Goal: Information Seeking & Learning: Check status

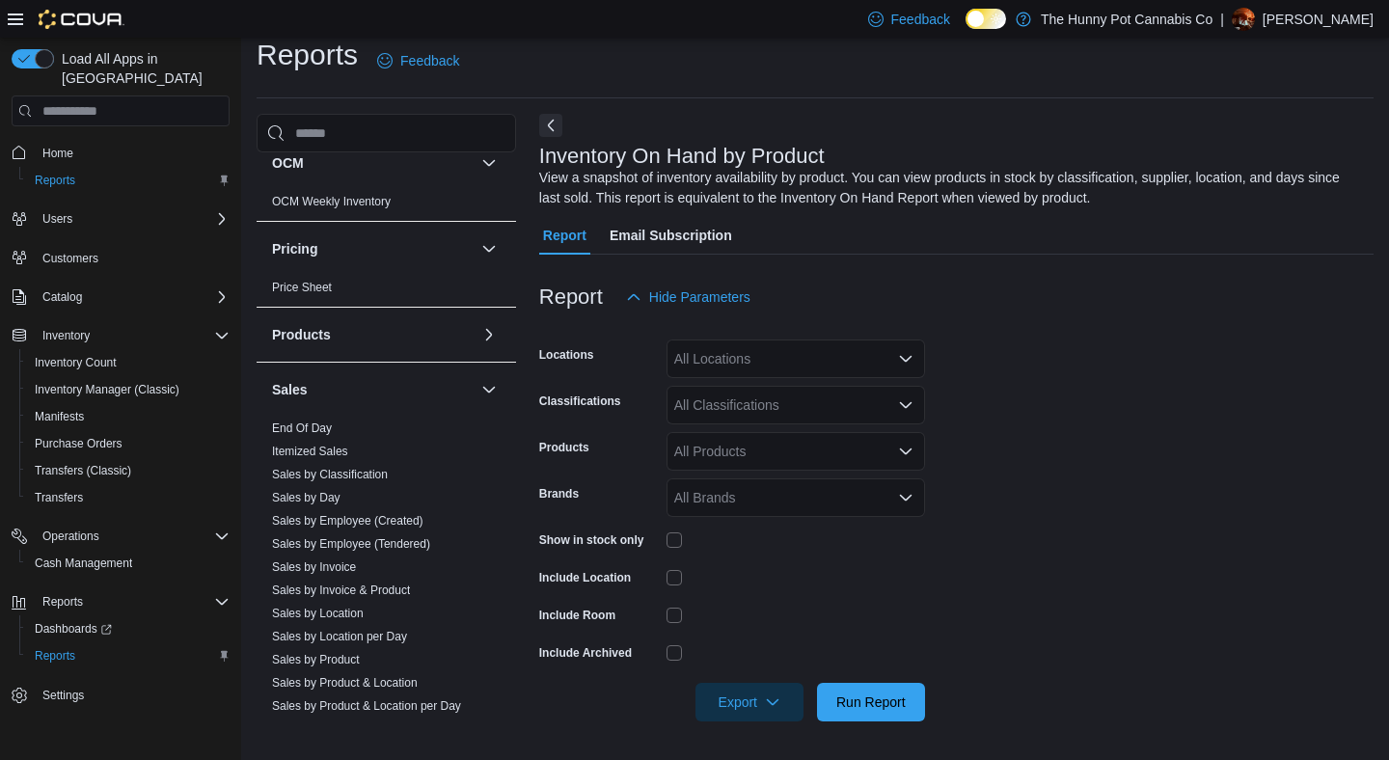
scroll to position [794, 0]
click at [393, 628] on span "Sales by Location per Day" at bounding box center [339, 635] width 135 height 15
click at [393, 589] on link "Sales by Invoice & Product" at bounding box center [341, 590] width 138 height 14
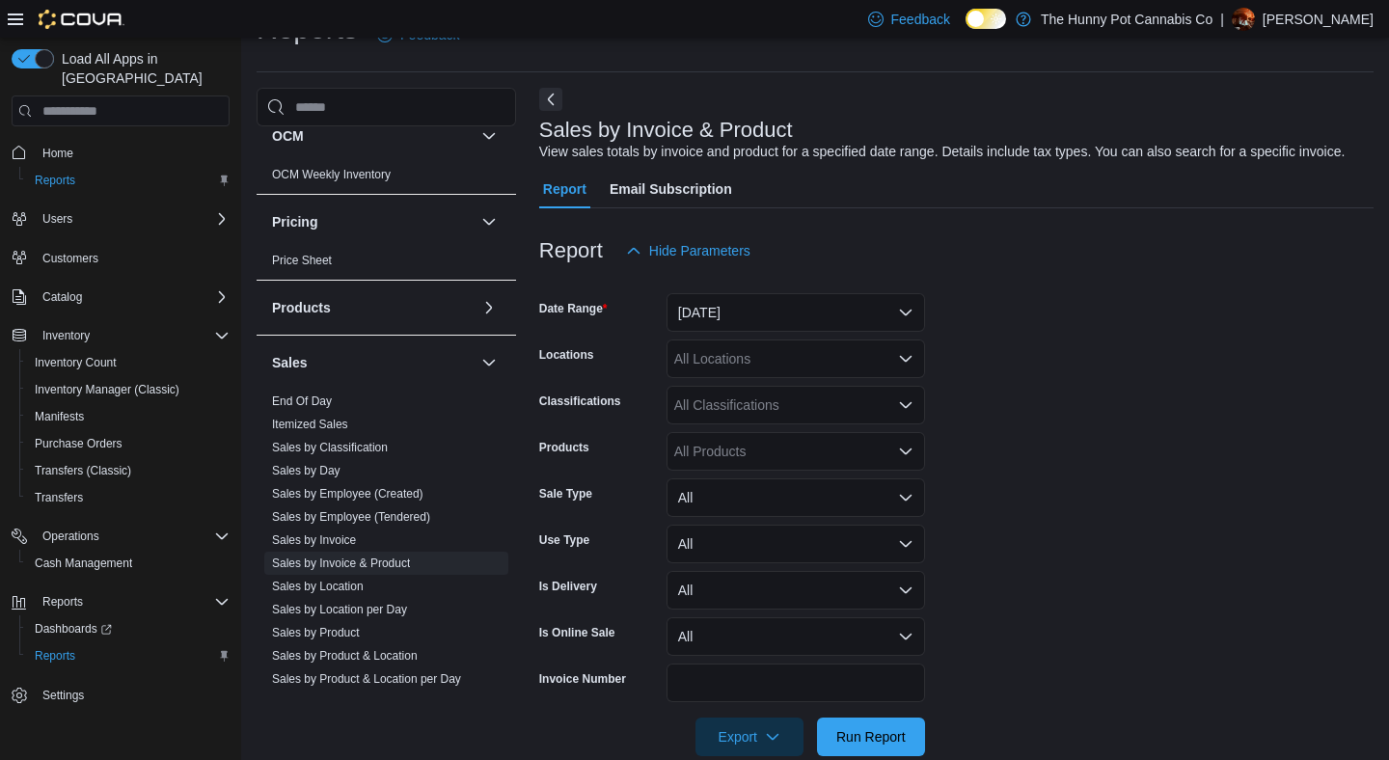
scroll to position [65, 0]
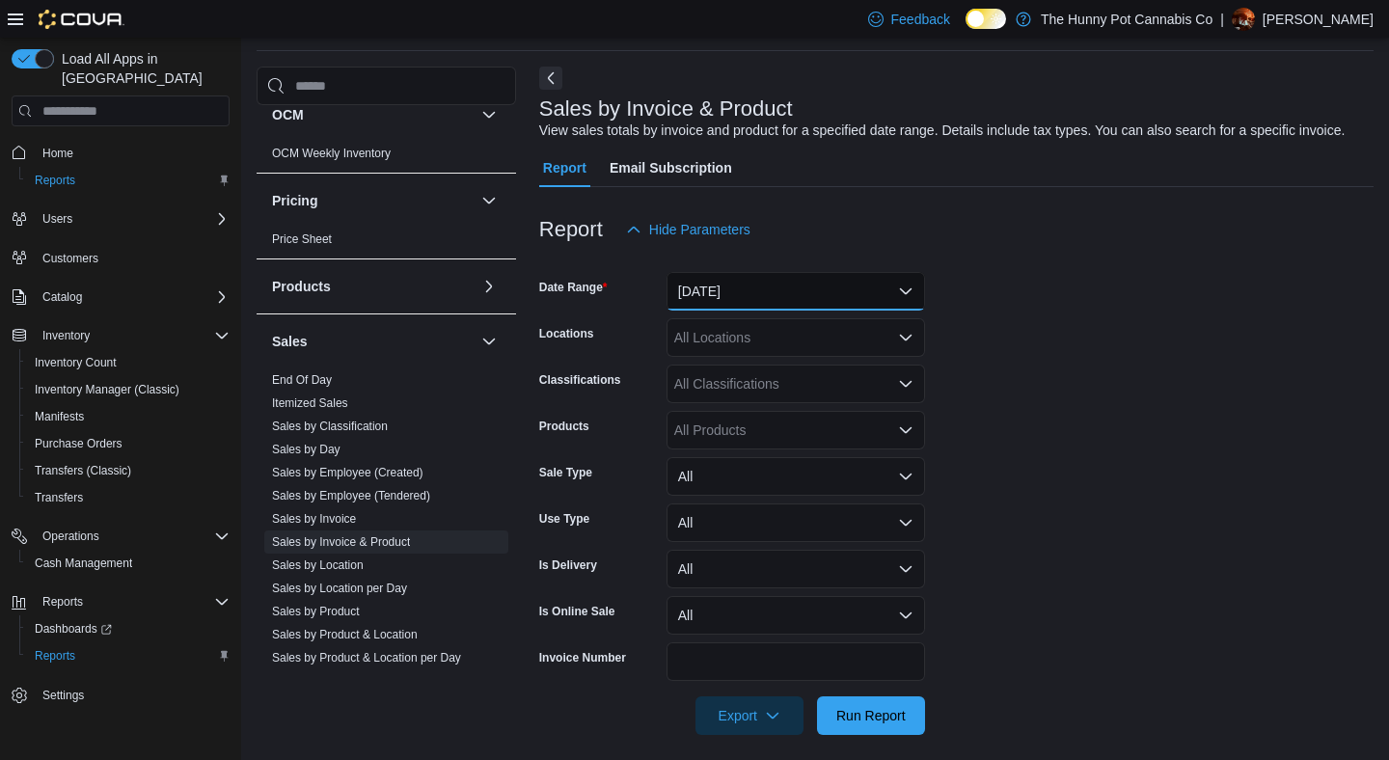
click at [768, 311] on button "[DATE]" at bounding box center [796, 291] width 259 height 39
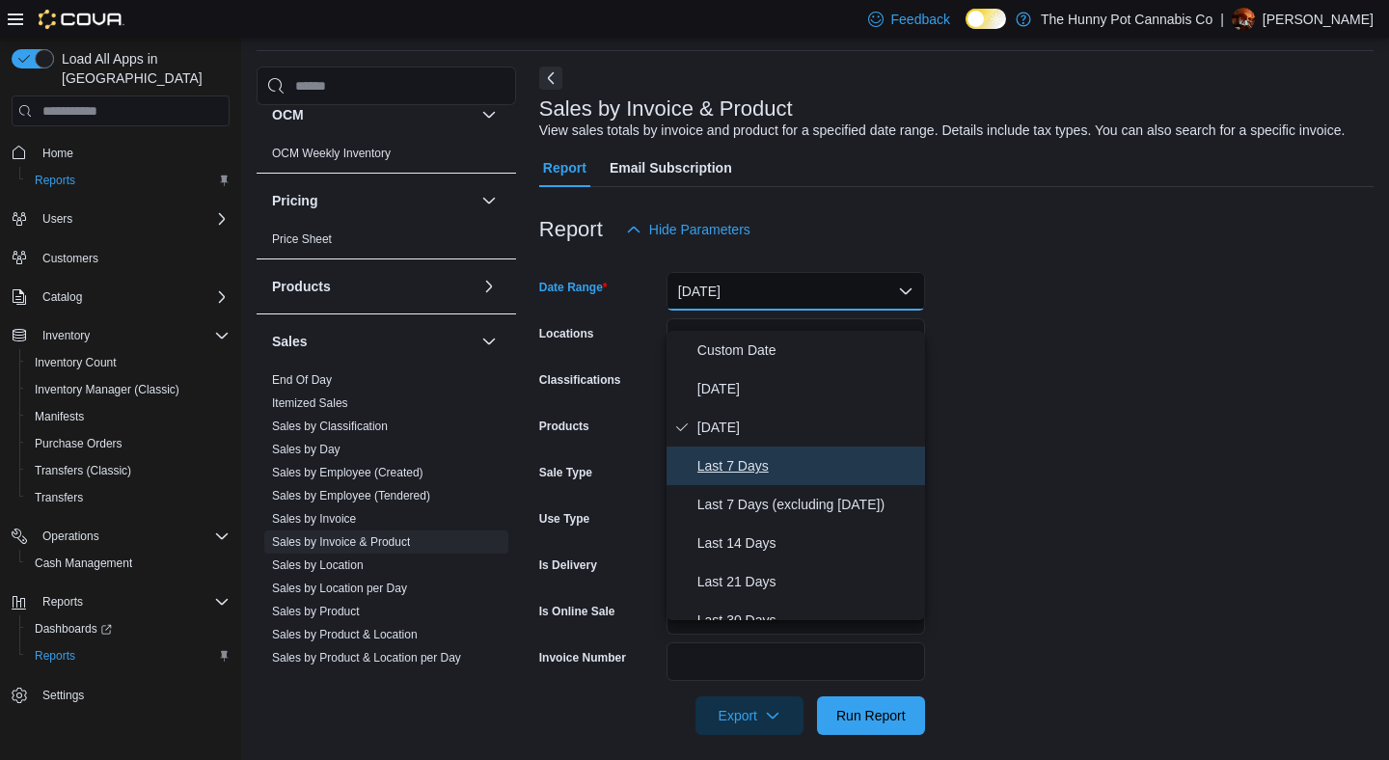
click at [747, 458] on span "Last 7 Days" at bounding box center [808, 465] width 220 height 23
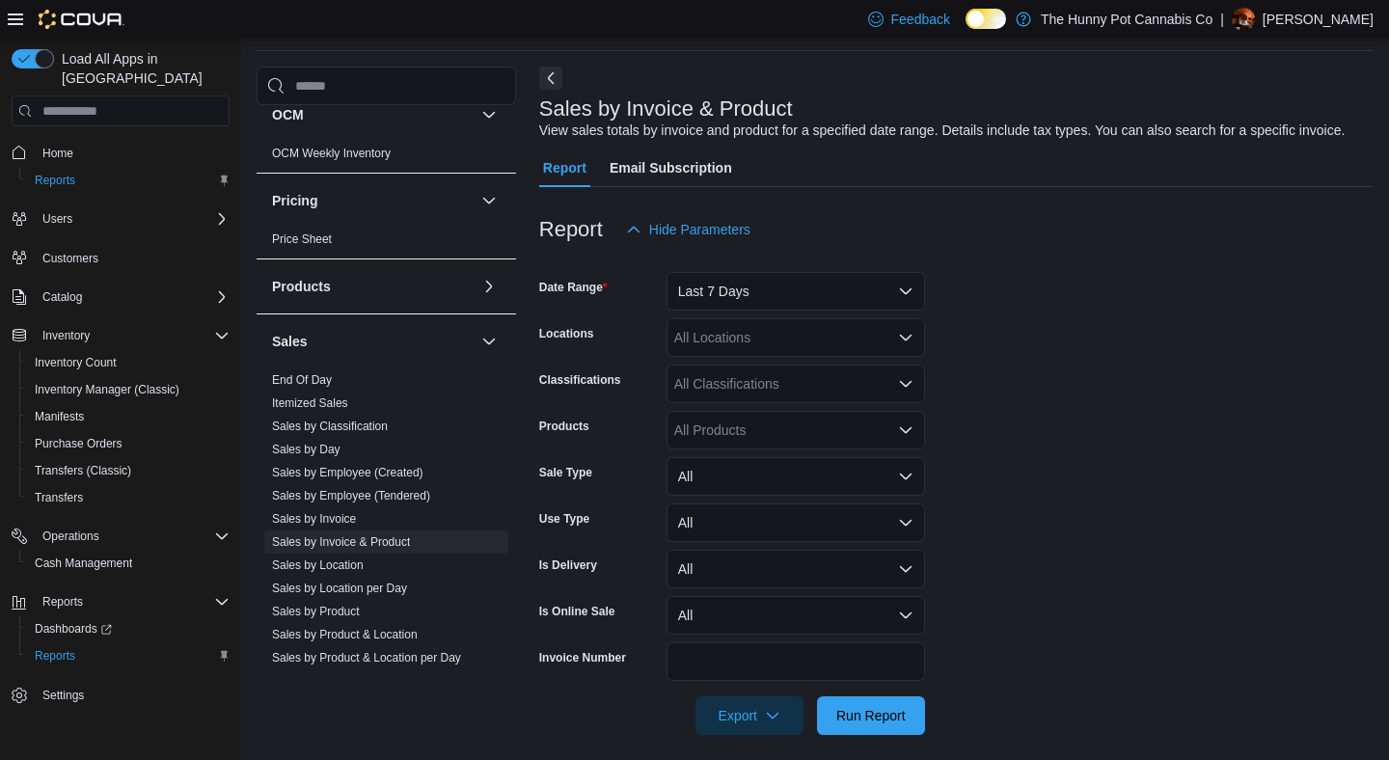
click at [1079, 394] on form "Date Range Last 7 Days Locations All Locations Classifications All Classificati…" at bounding box center [956, 492] width 835 height 486
click at [799, 357] on div "All Locations" at bounding box center [796, 337] width 259 height 39
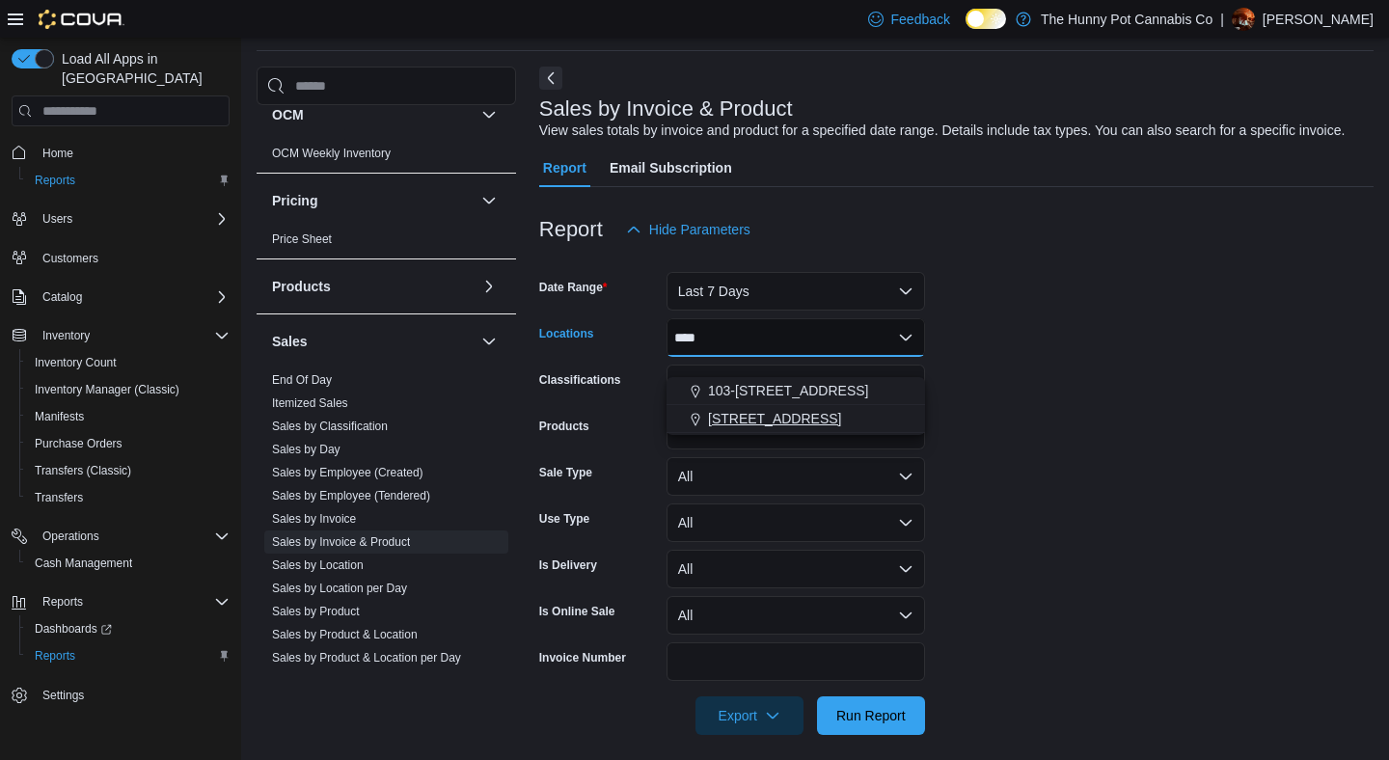
type input "****"
click at [792, 419] on span "[STREET_ADDRESS]" at bounding box center [774, 418] width 133 height 19
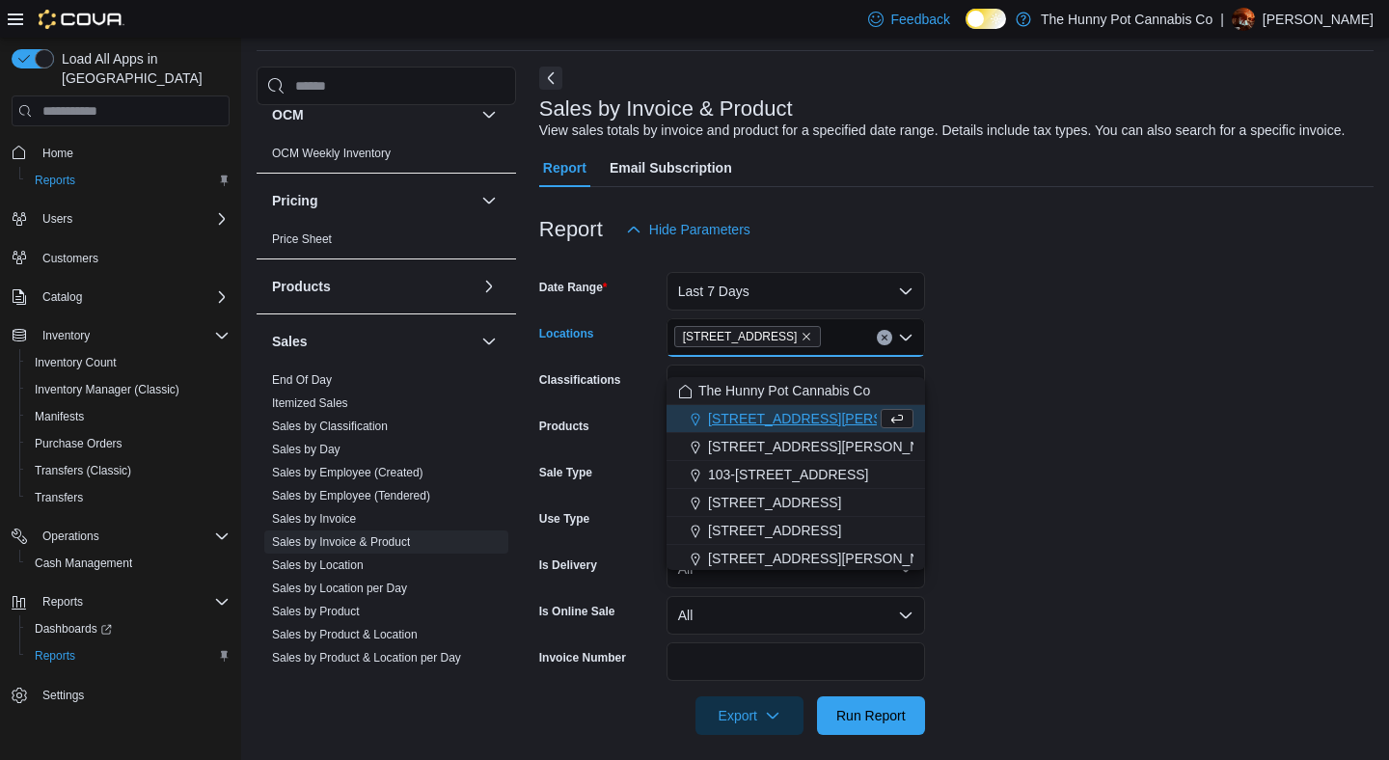
click at [1265, 468] on form "Date Range Last 7 Days Locations [STREET_ADDRESS] Selected. [STREET_ADDRESS] Pr…" at bounding box center [956, 492] width 835 height 486
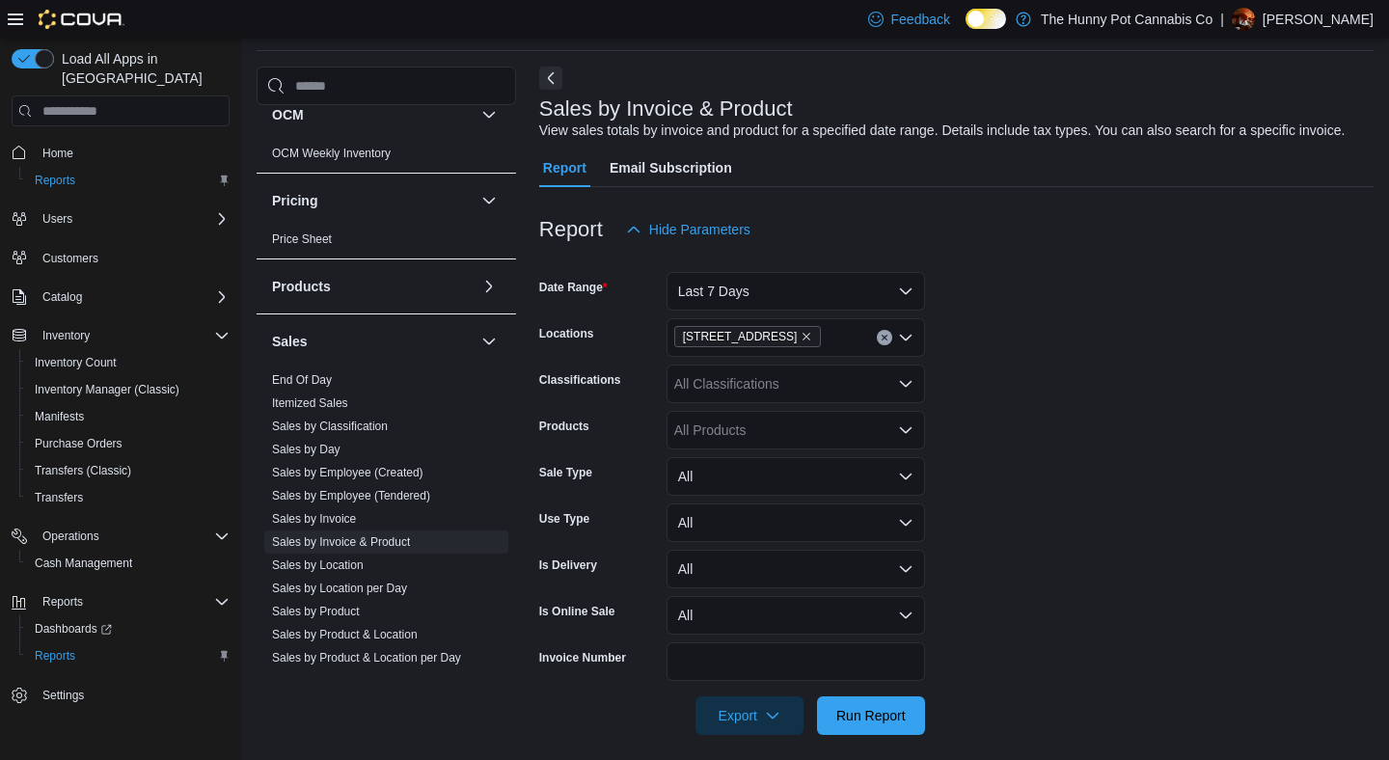
click at [754, 403] on div "All Classifications" at bounding box center [796, 384] width 259 height 39
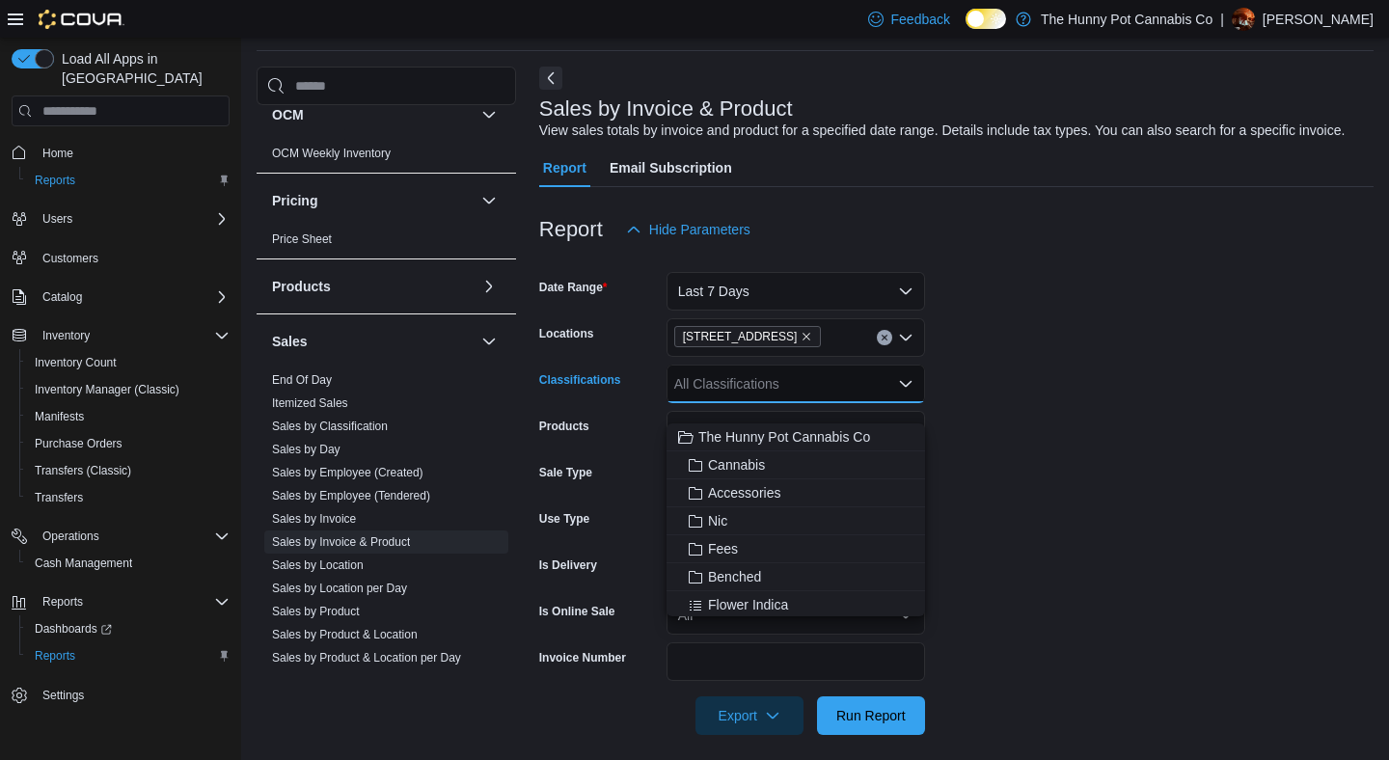
paste input "**********"
type input "**********"
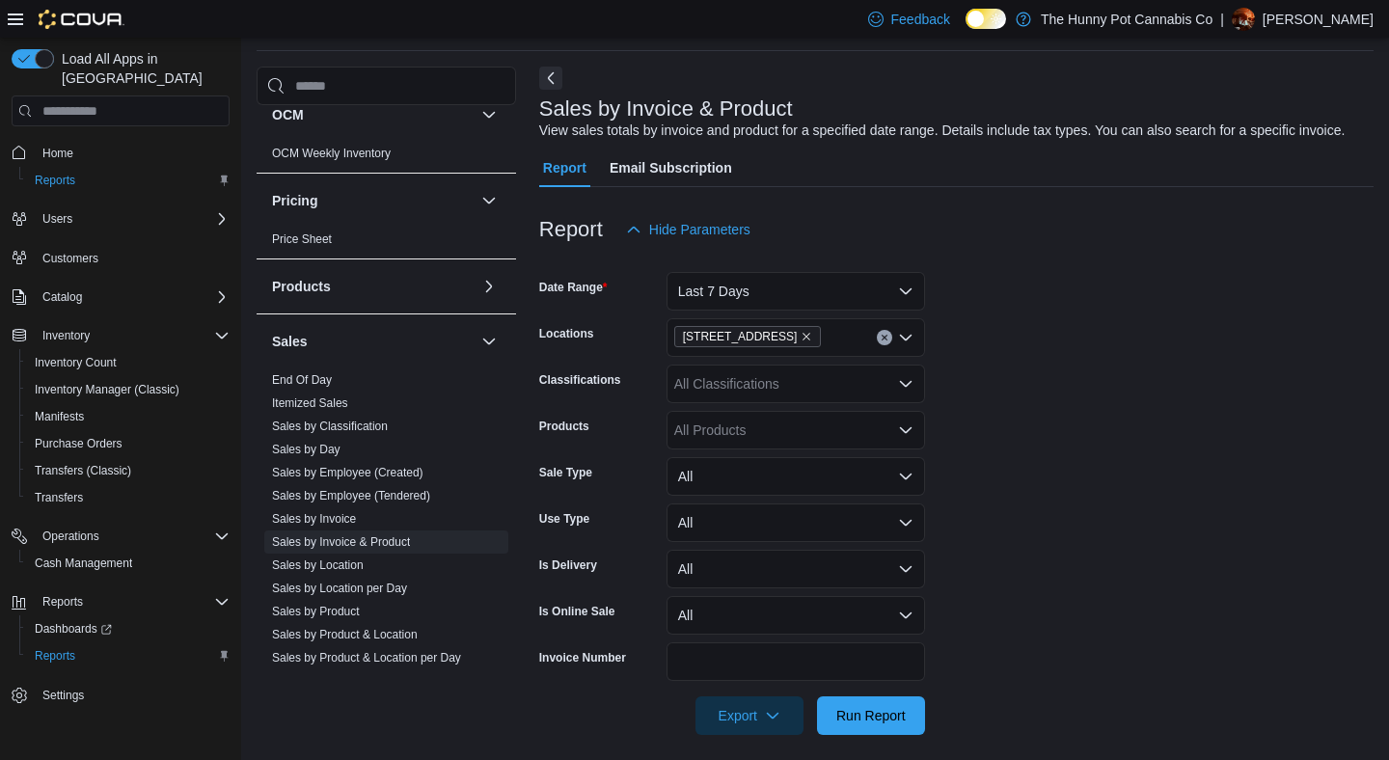
click at [1123, 475] on form "Date Range Last 7 Days Locations [STREET_ADDRESS] Classifications All Classific…" at bounding box center [956, 492] width 835 height 486
click at [746, 448] on div "All Products" at bounding box center [796, 430] width 259 height 39
paste input "**********"
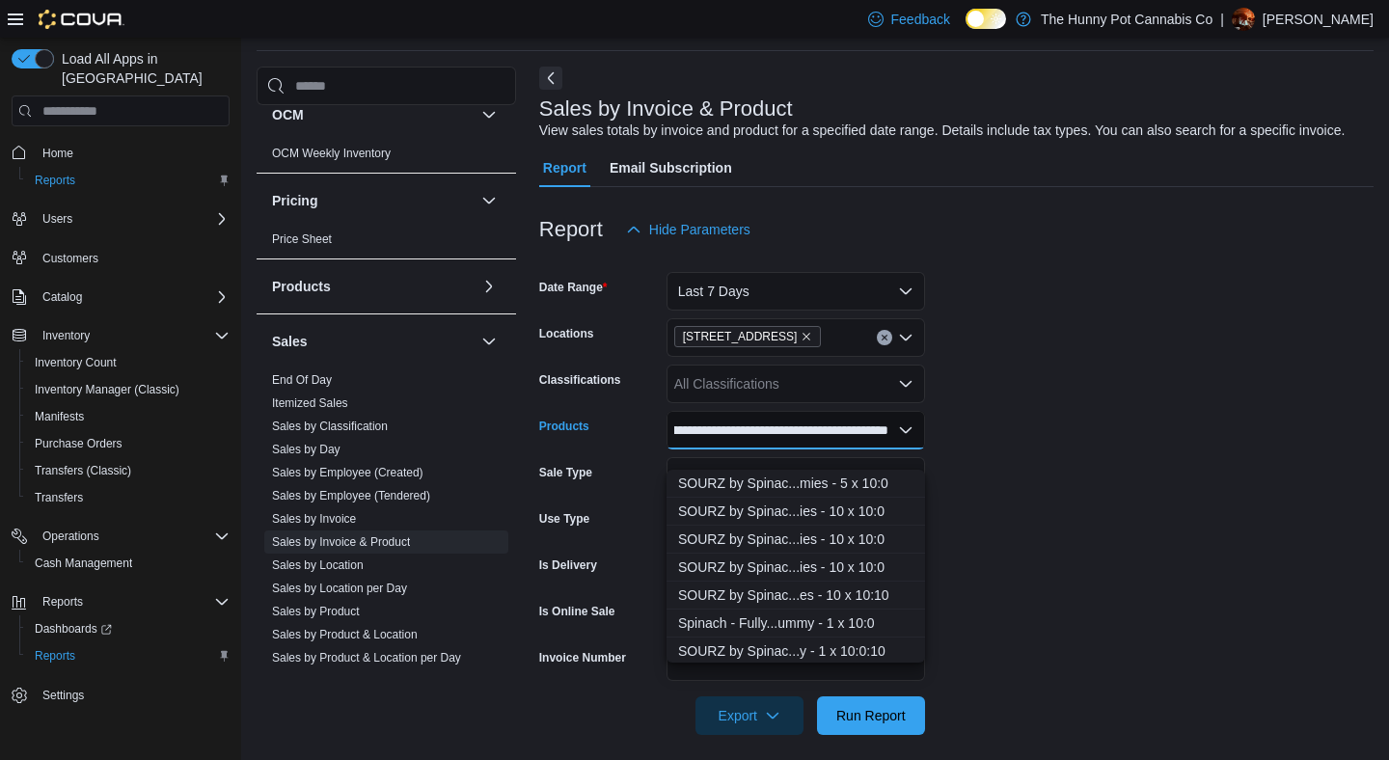
type input "**********"
click at [797, 479] on div "SOURZ by Spinac...mies - 5 x 10:0" at bounding box center [795, 483] width 235 height 19
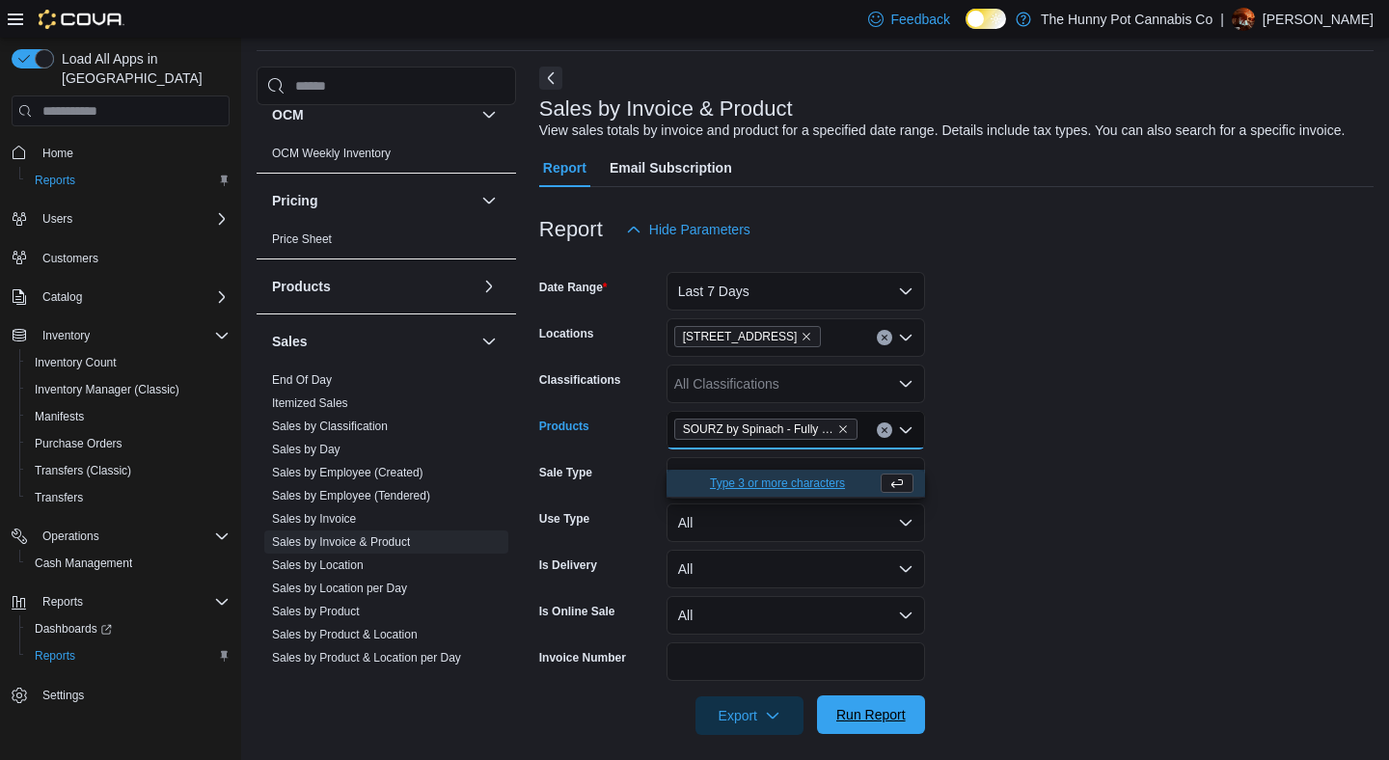
click at [883, 718] on span "Run Report" at bounding box center [871, 715] width 85 height 39
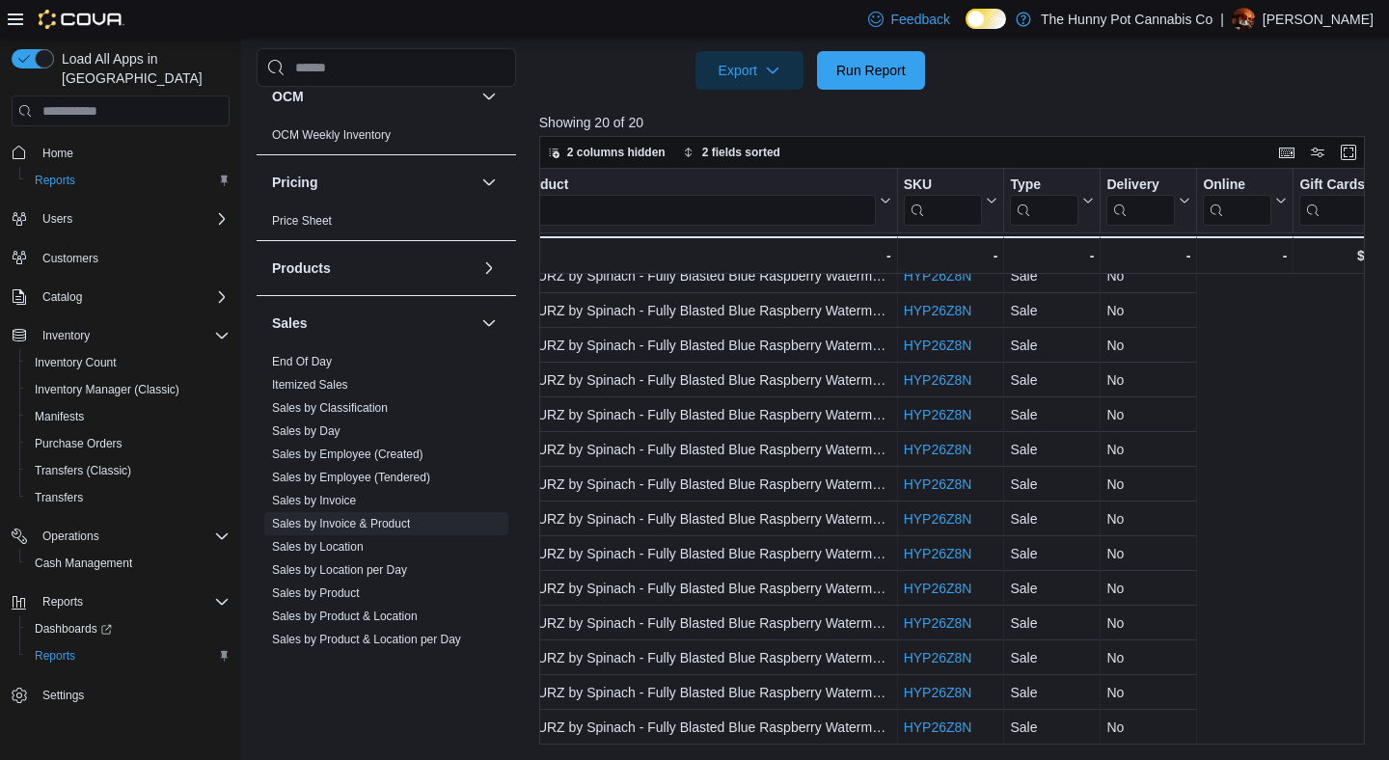
scroll to position [224, 287]
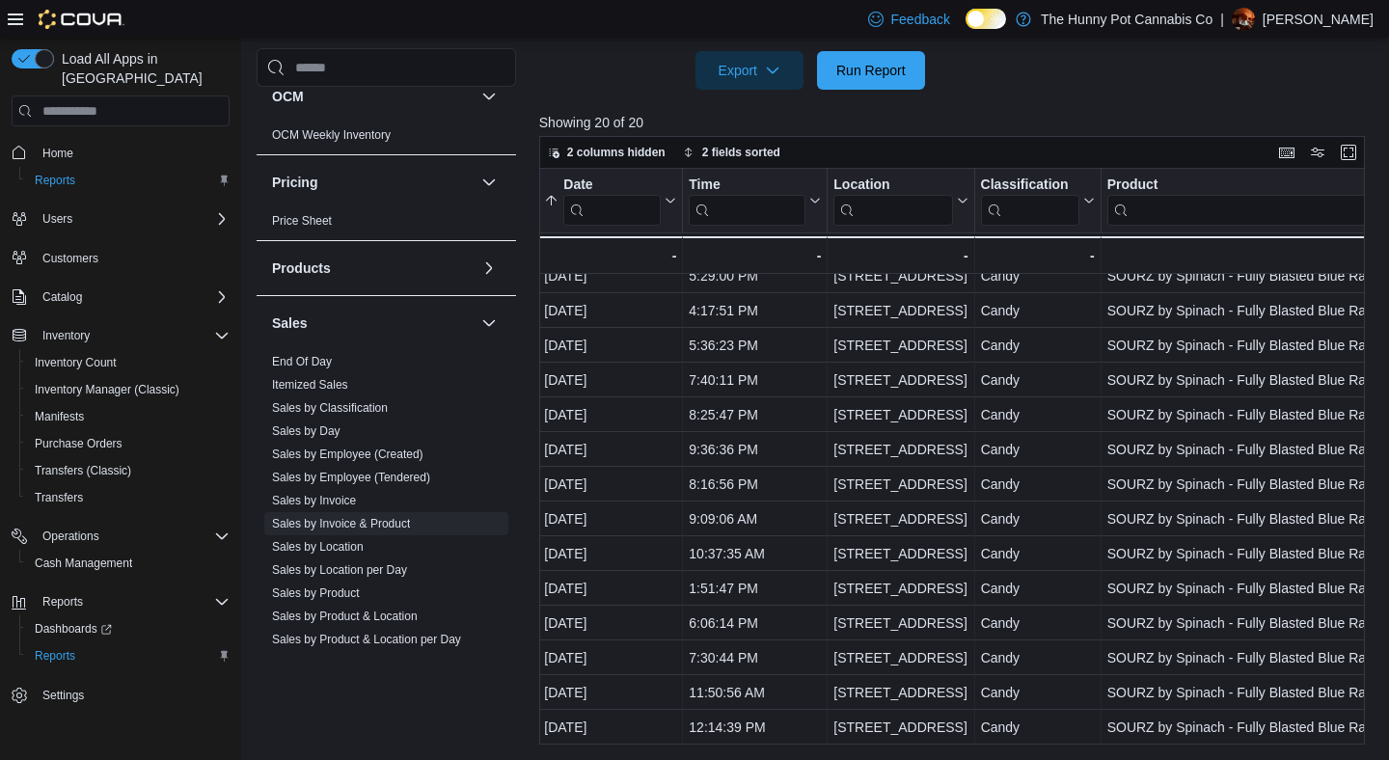
click at [942, 105] on div at bounding box center [956, 101] width 835 height 23
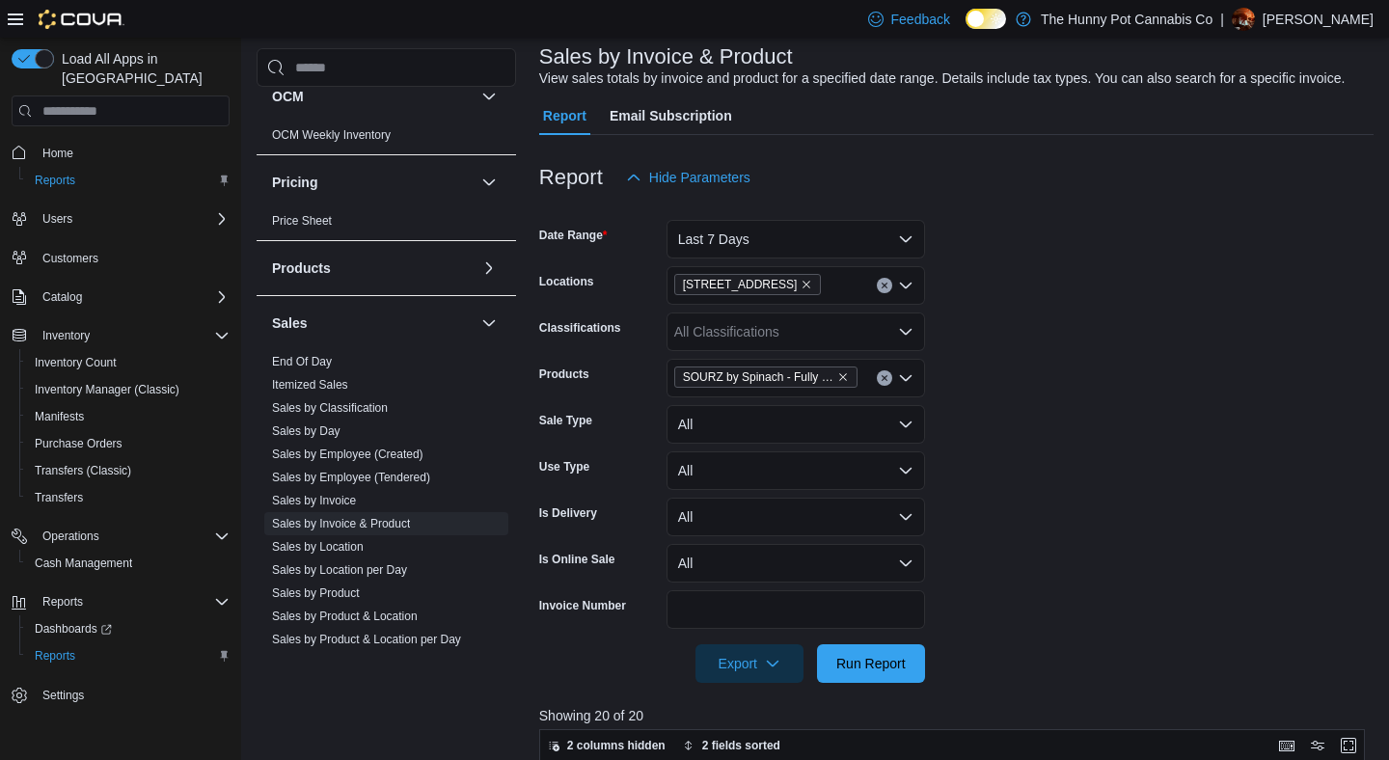
scroll to position [150, 0]
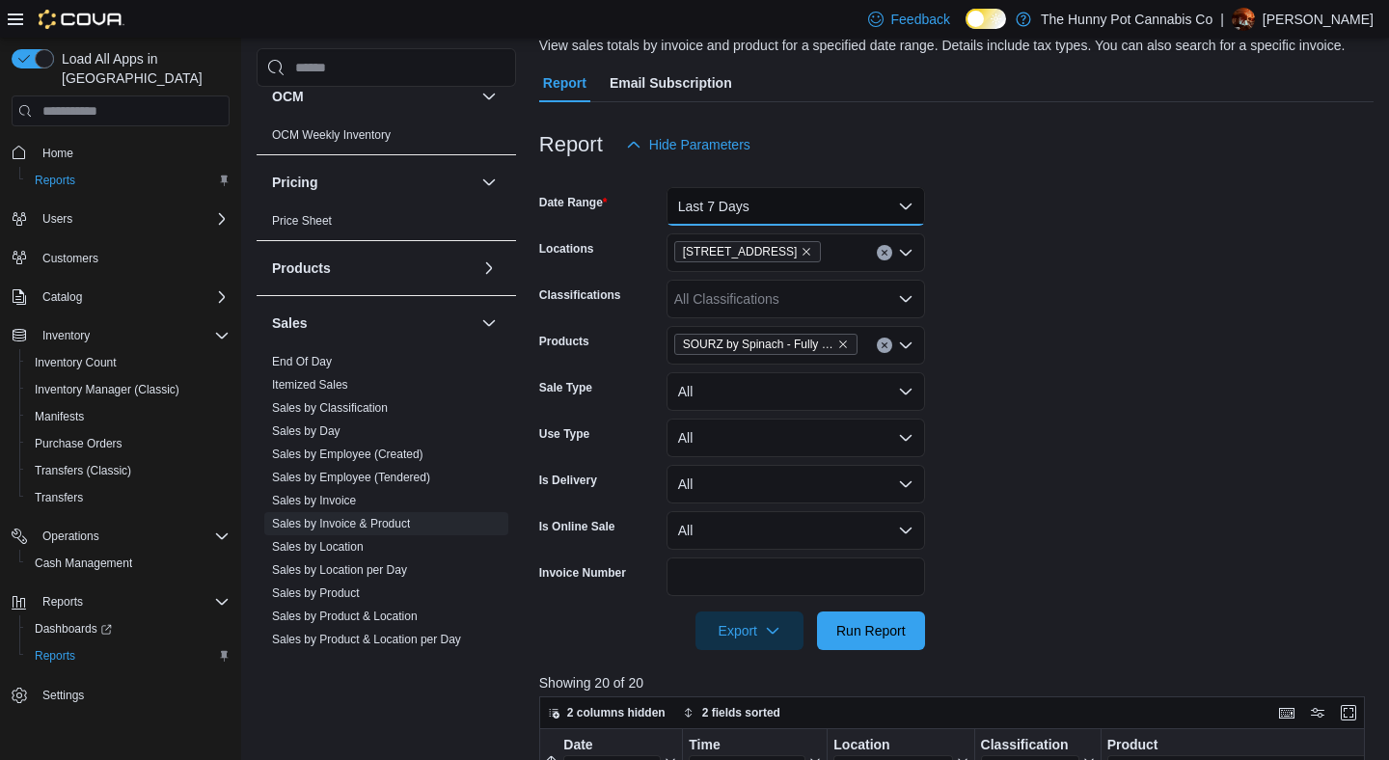
click at [831, 226] on button "Last 7 Days" at bounding box center [796, 206] width 259 height 39
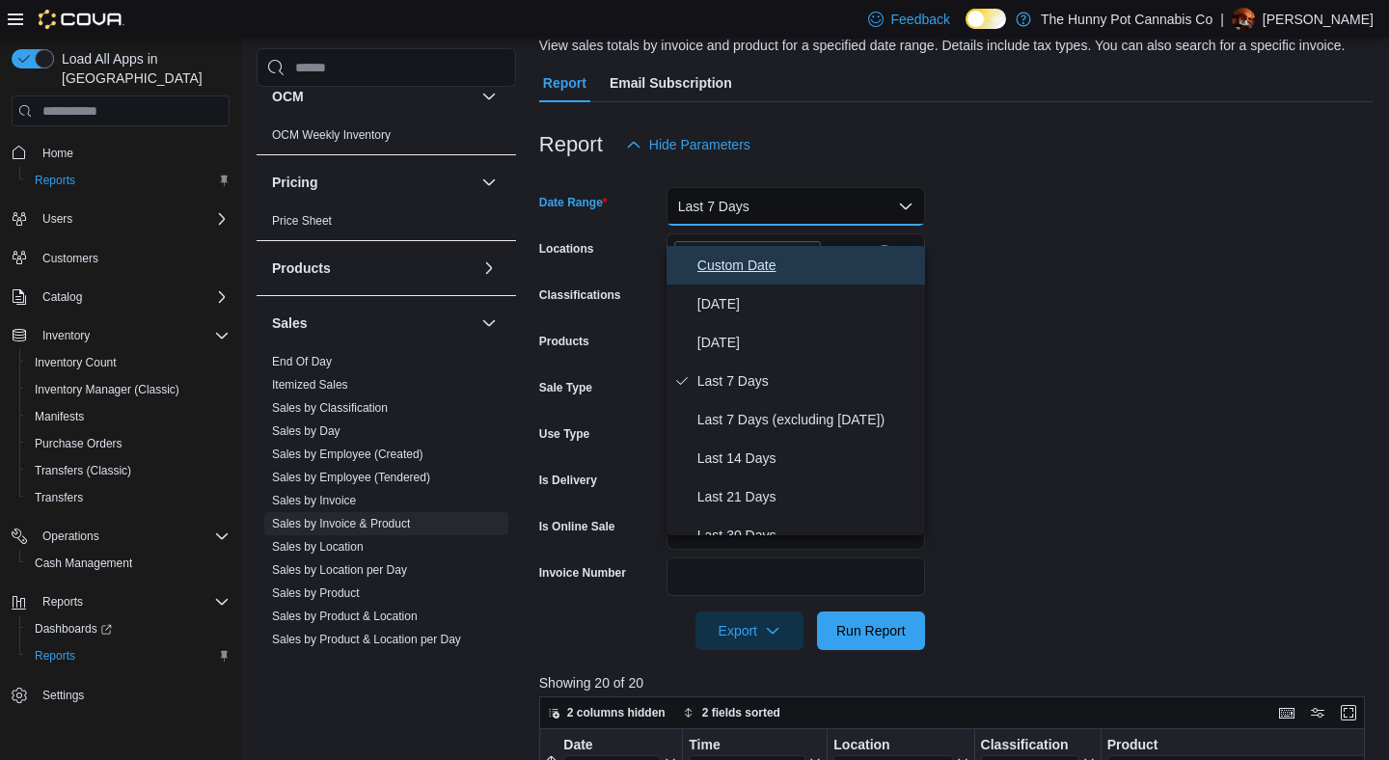
click at [776, 255] on span "Custom Date" at bounding box center [808, 265] width 220 height 23
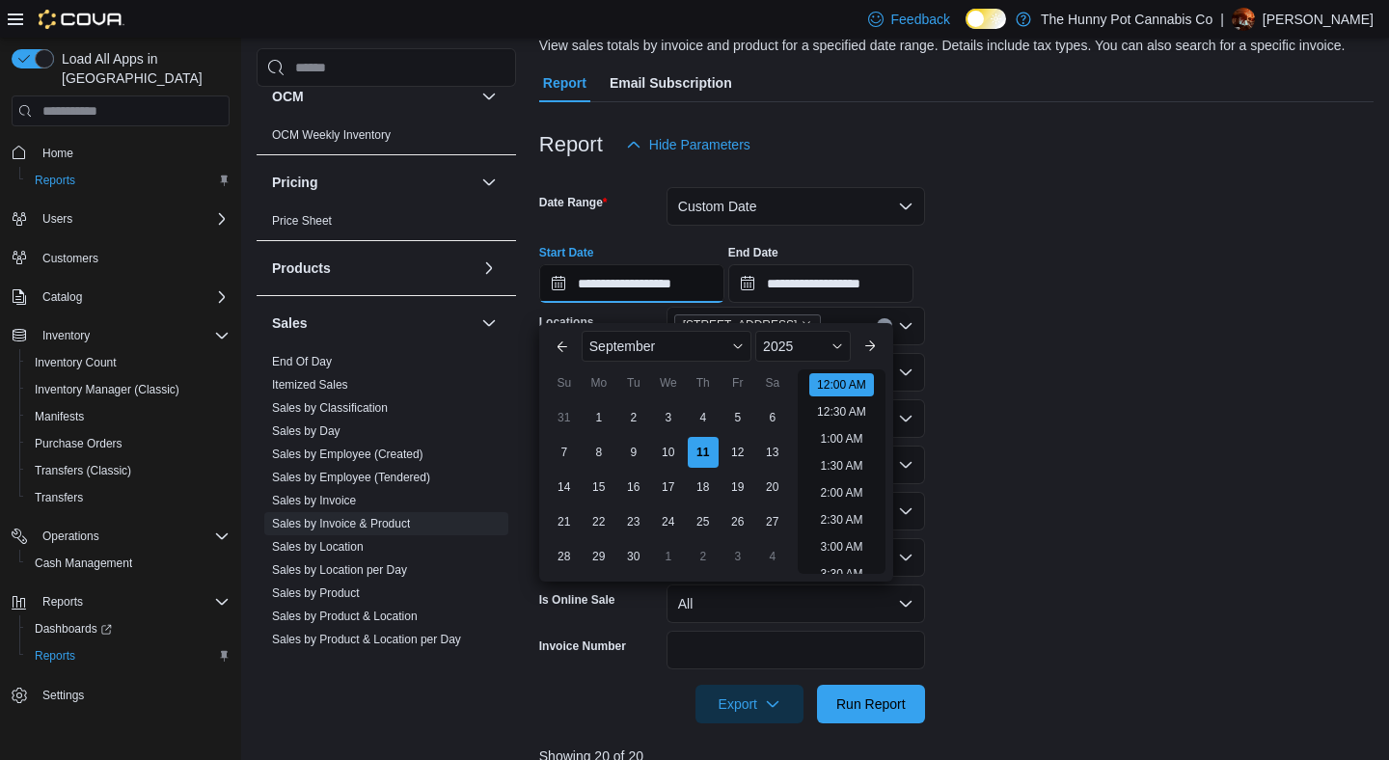
click at [629, 301] on input "**********" at bounding box center [631, 283] width 185 height 39
click at [600, 453] on div "8" at bounding box center [599, 453] width 34 height 34
type input "**********"
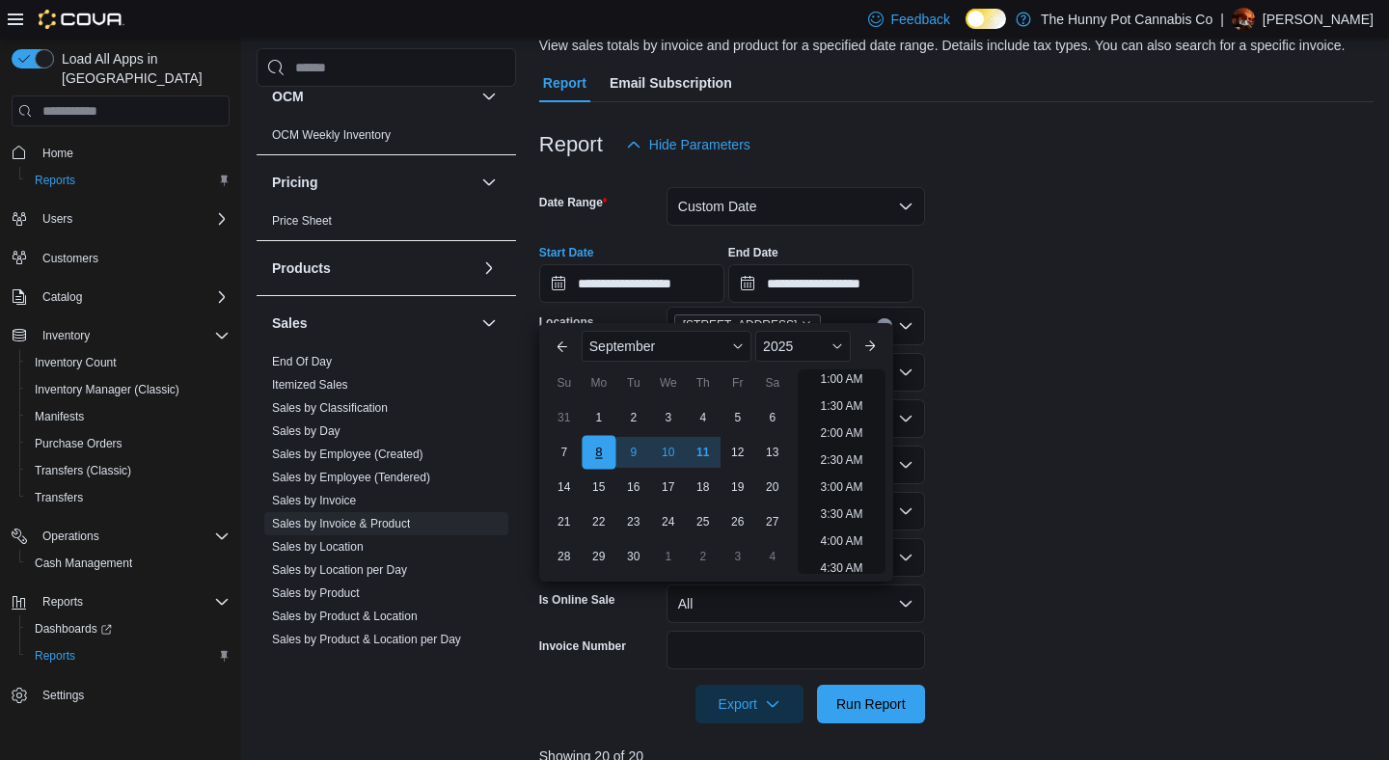
scroll to position [4, 0]
click at [876, 713] on span "Run Report" at bounding box center [870, 703] width 69 height 19
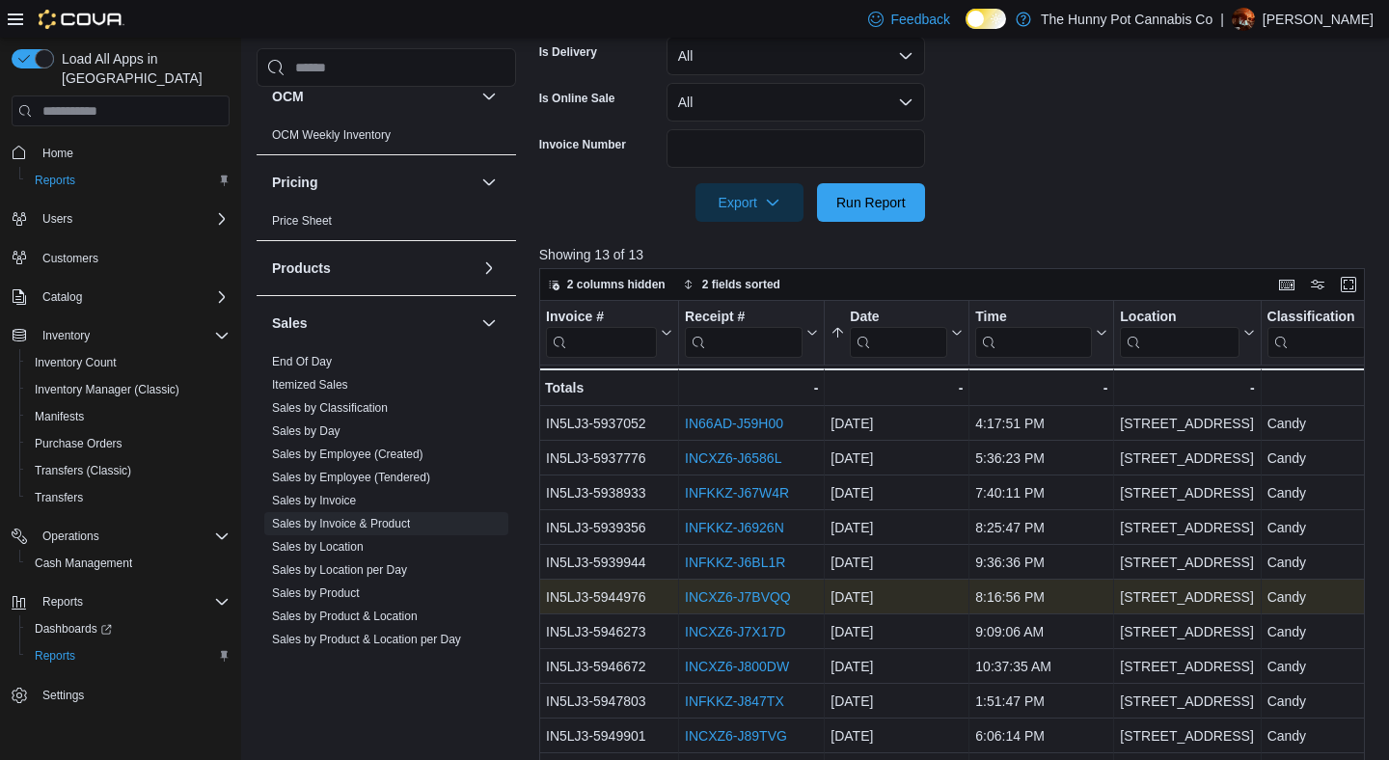
scroll to position [804, 0]
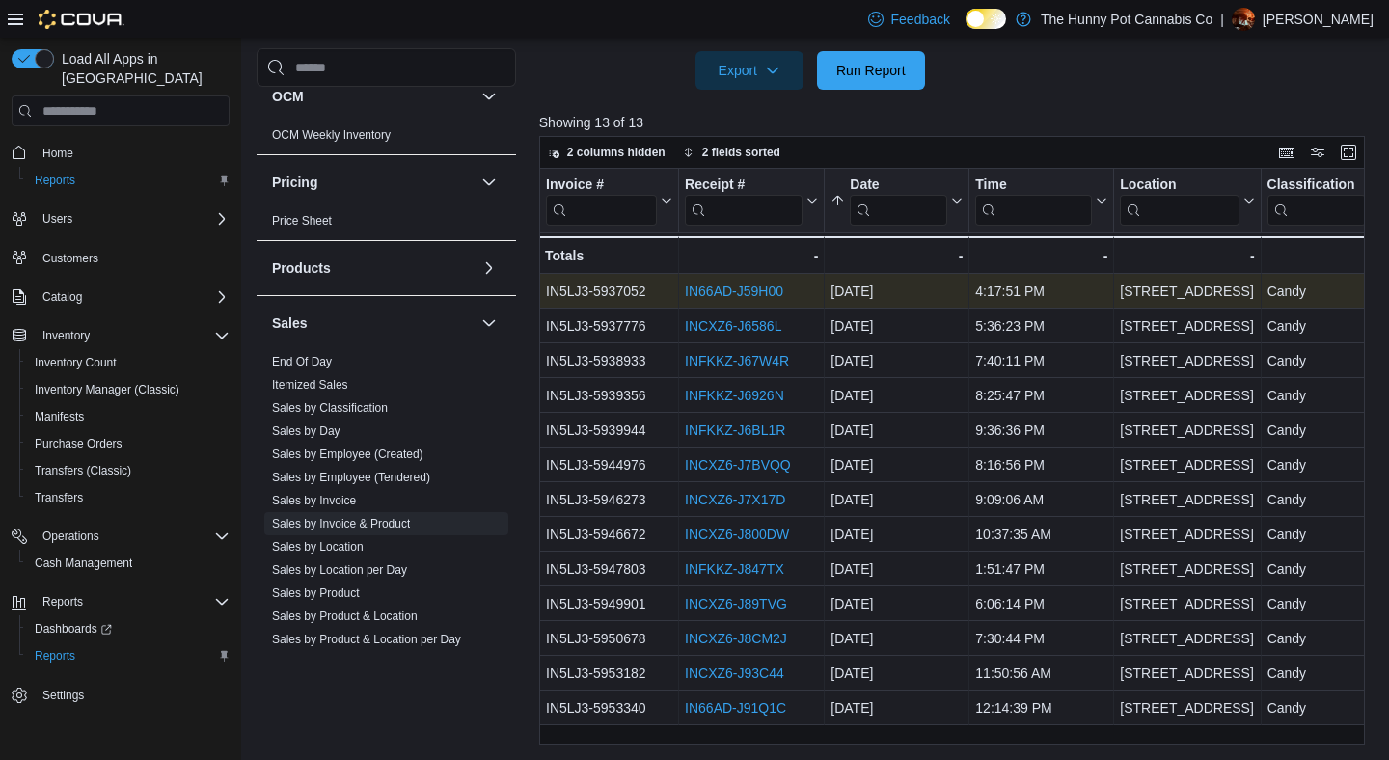
click at [786, 302] on div "IN66AD-J59H00" at bounding box center [751, 292] width 133 height 23
click at [753, 283] on div "IN66AD-J59H00" at bounding box center [751, 292] width 133 height 23
click at [744, 292] on link "IN66AD-J59H00" at bounding box center [734, 292] width 98 height 15
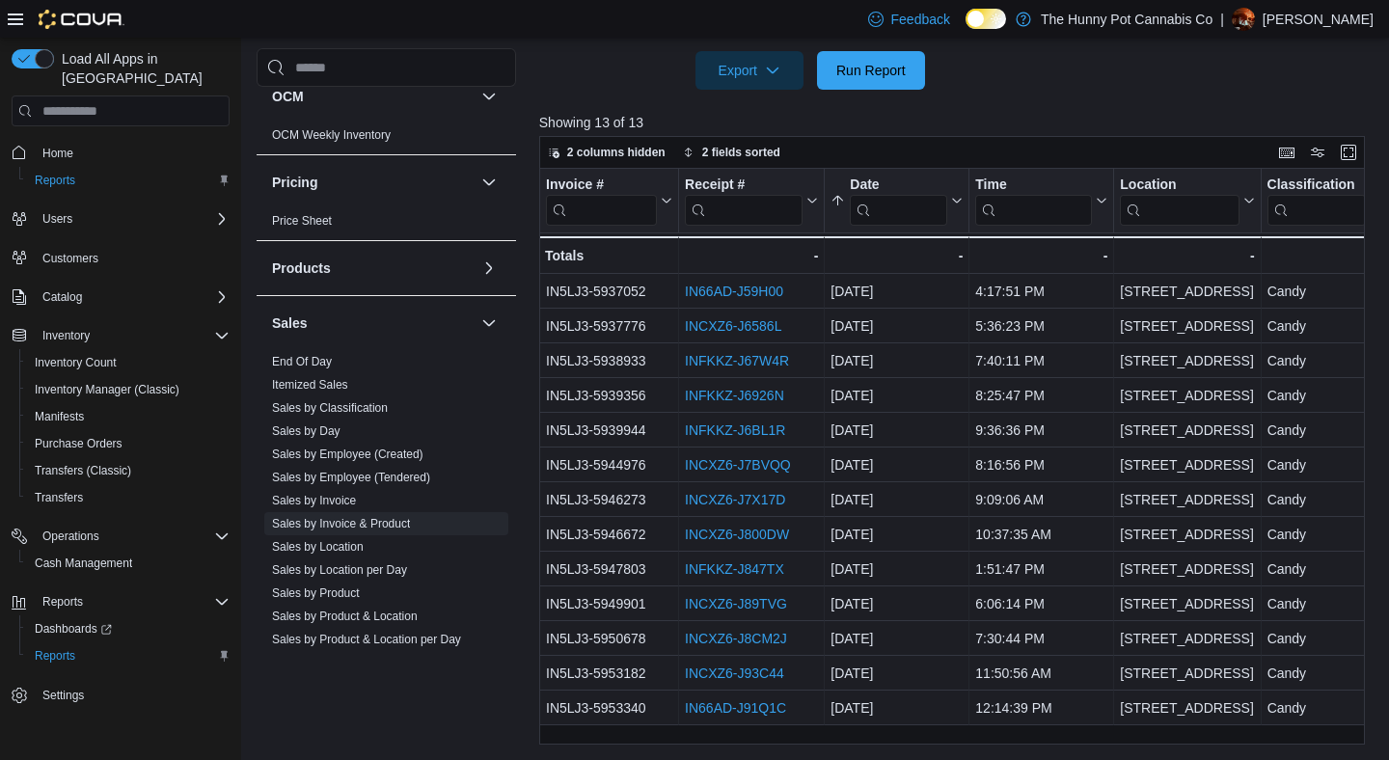
click at [1004, 91] on div at bounding box center [956, 101] width 835 height 23
click at [1005, 90] on div at bounding box center [956, 101] width 835 height 23
click at [1027, 116] on p "Showing 13 of 13" at bounding box center [956, 122] width 835 height 19
click at [1036, 121] on p "Showing 13 of 13" at bounding box center [956, 122] width 835 height 19
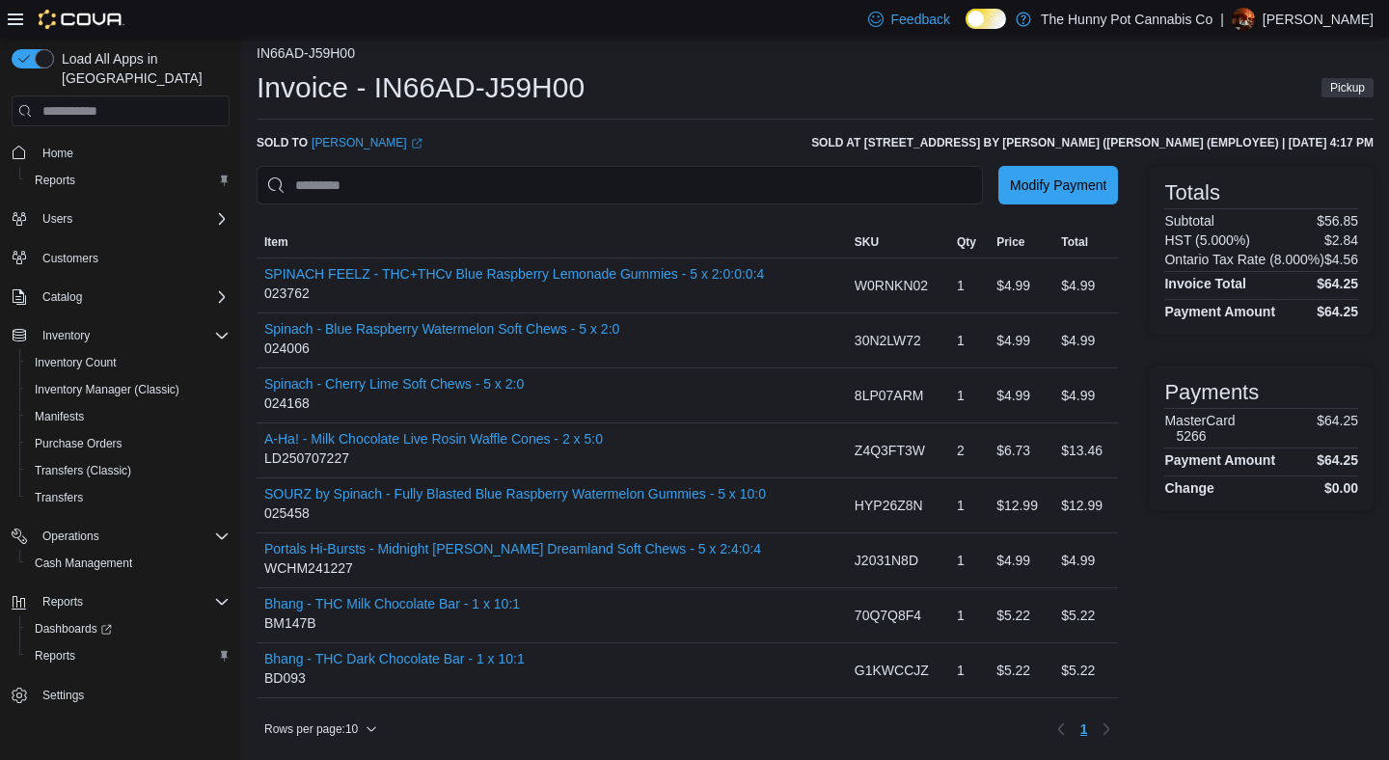
scroll to position [17, 0]
drag, startPoint x: 596, startPoint y: 81, endPoint x: 371, endPoint y: 102, distance: 225.8
click at [371, 102] on div "Invoice - IN66AD-J59H00 Pickup" at bounding box center [815, 87] width 1117 height 39
copy h1 "IN66AD-J59H00"
click at [1168, 549] on div "Totals Subtotal $56.85 HST (5.000%) $2.84 Ontario Tax Rate (8.000%) $4.56 Invoi…" at bounding box center [1261, 455] width 225 height 579
